Goal: Find specific fact: Find specific fact

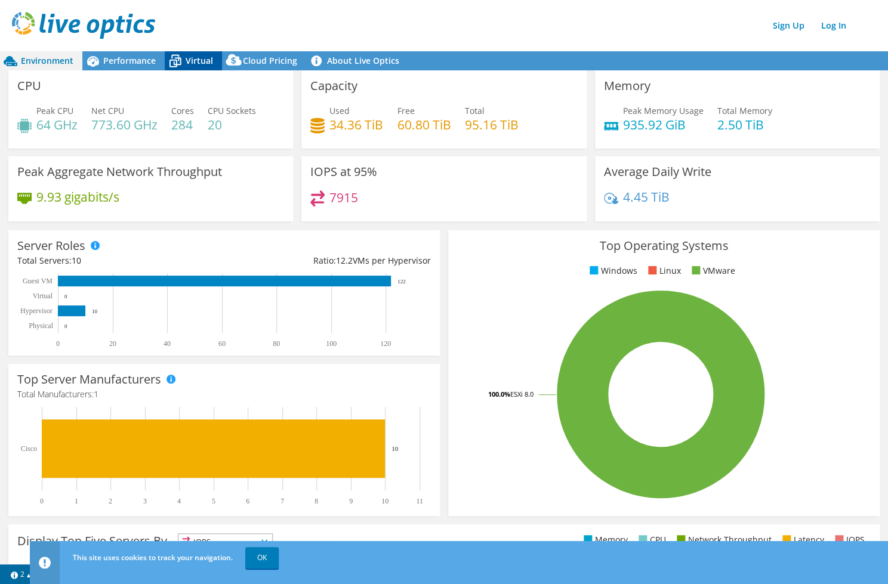
click at [190, 59] on span "Virtual" at bounding box center [199, 60] width 27 height 11
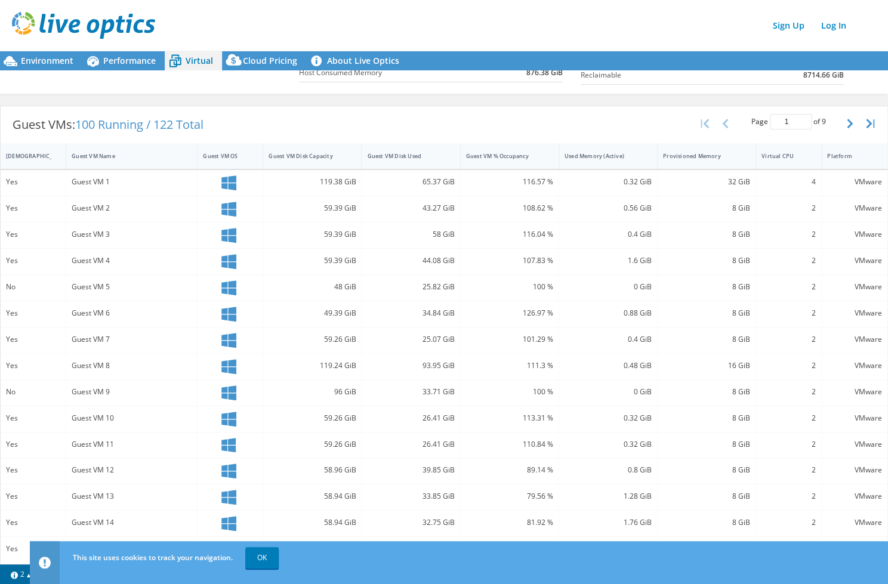
scroll to position [208, 0]
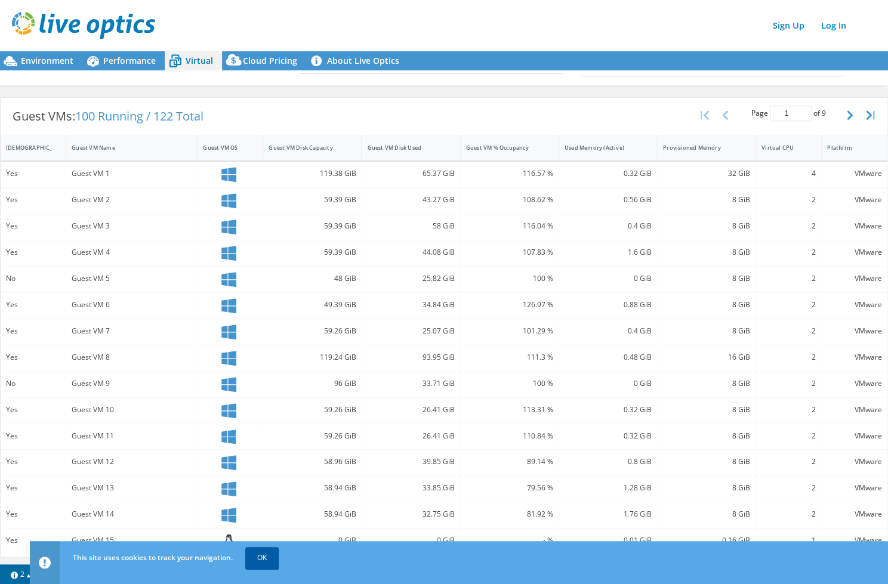
click at [267, 561] on link "OK" at bounding box center [261, 557] width 33 height 21
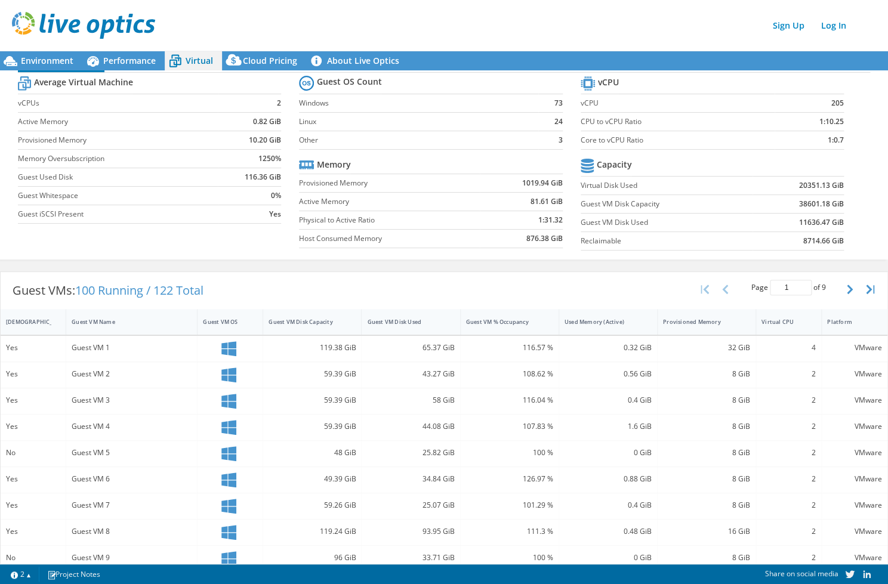
scroll to position [0, 0]
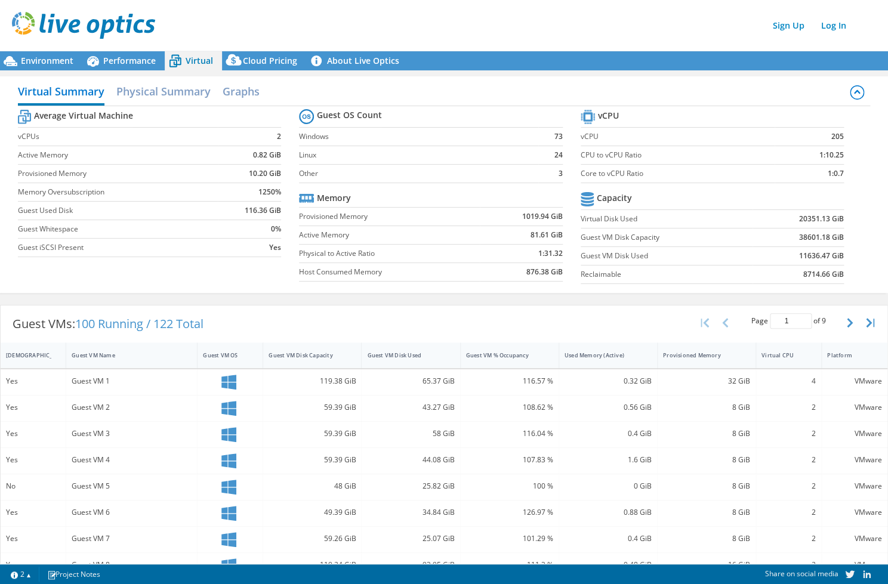
drag, startPoint x: 567, startPoint y: 134, endPoint x: 545, endPoint y: 141, distance: 23.2
click at [535, 141] on section "Guest OS Count Windows 73 Linux 24 Other 3 Memory Provisioned Memory 1019.94 Gi…" at bounding box center [439, 196] width 281 height 181
drag, startPoint x: 556, startPoint y: 137, endPoint x: 563, endPoint y: 137, distance: 7.2
click at [563, 137] on section "Guest OS Count Windows 73 Linux 24 Other 3 Memory Provisioned Memory 1019.94 Gi…" at bounding box center [439, 196] width 281 height 181
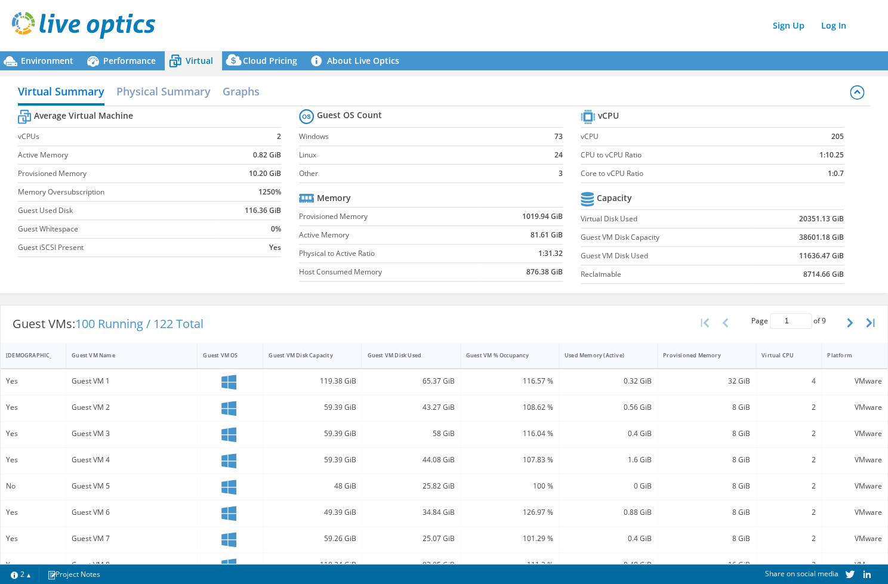
click at [557, 137] on b "73" at bounding box center [558, 137] width 8 height 12
click at [554, 137] on b "73" at bounding box center [558, 137] width 8 height 12
copy b "73"
